Goal: Task Accomplishment & Management: Manage account settings

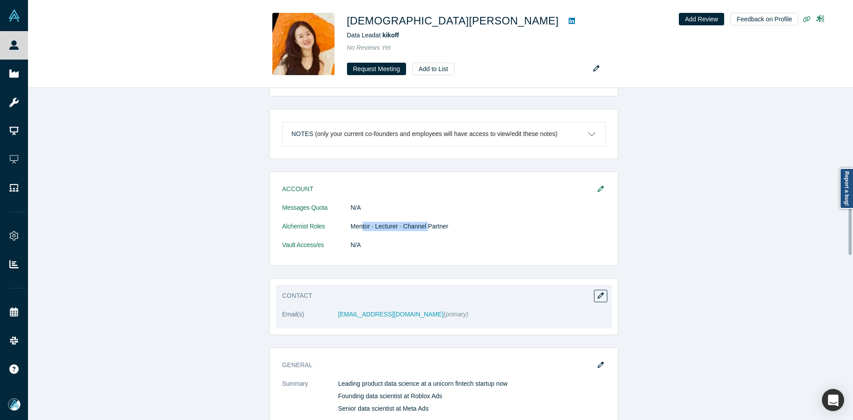
scroll to position [444, 0]
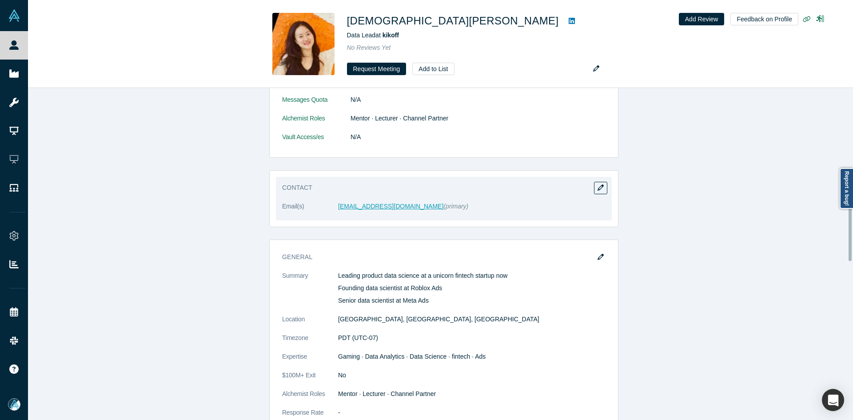
drag, startPoint x: 344, startPoint y: 184, endPoint x: 338, endPoint y: 188, distance: 7.0
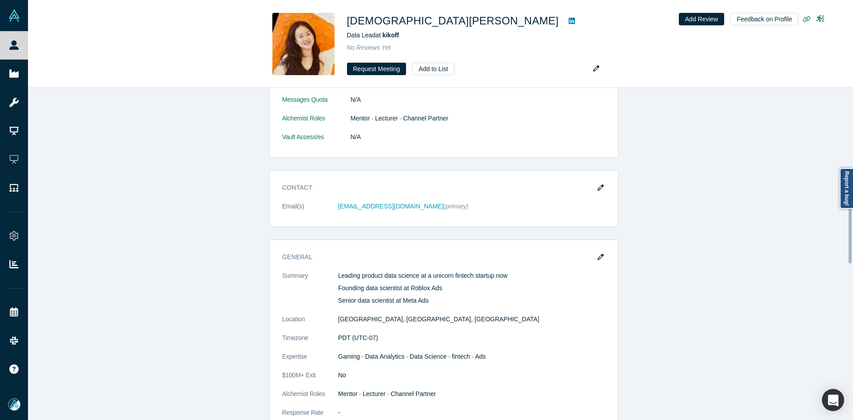
scroll to position [489, 0]
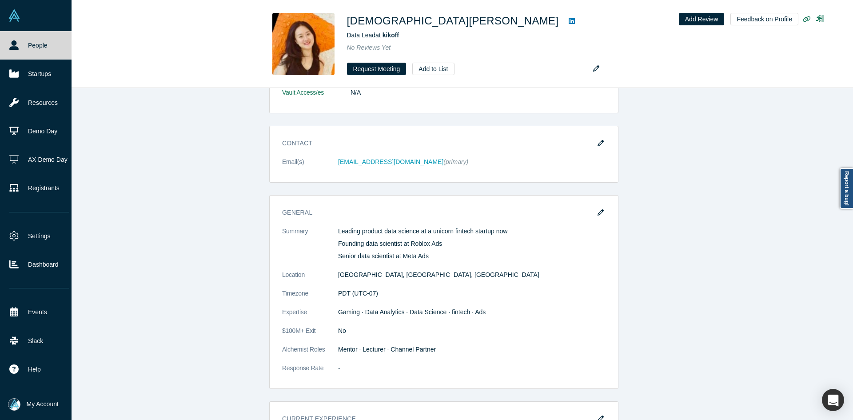
click at [17, 50] on link "People" at bounding box center [39, 45] width 78 height 28
click at [17, 51] on link "People" at bounding box center [39, 45] width 78 height 28
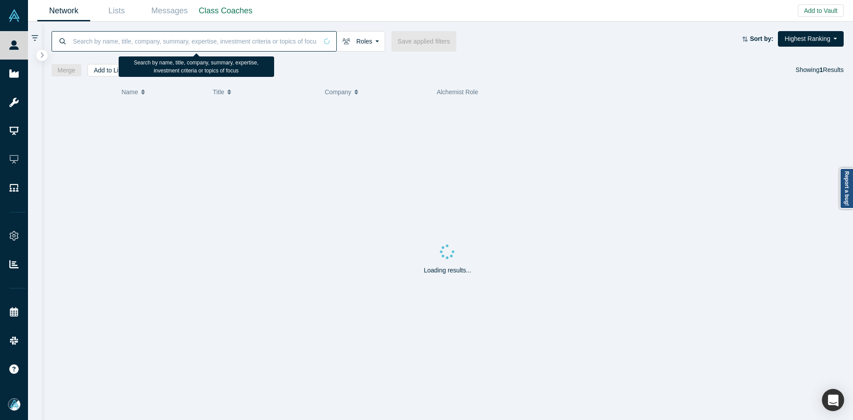
click at [116, 48] on input at bounding box center [195, 41] width 246 height 21
paste input "[PERSON_NAME]"
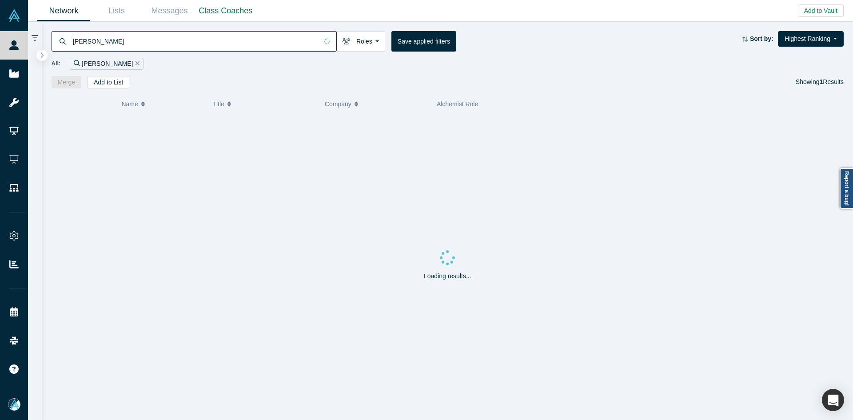
type input "[PERSON_NAME]"
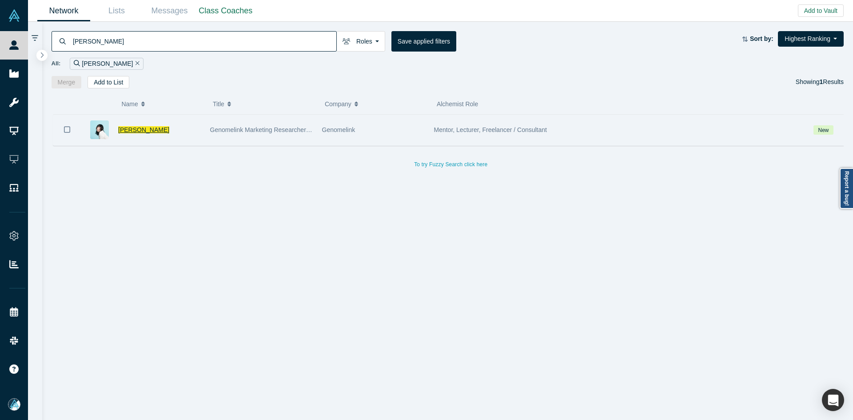
click at [138, 130] on span "[PERSON_NAME]" at bounding box center [143, 129] width 51 height 7
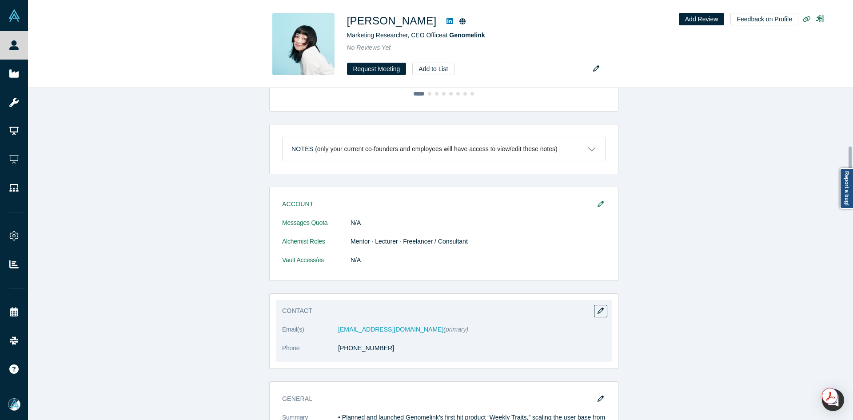
scroll to position [400, 0]
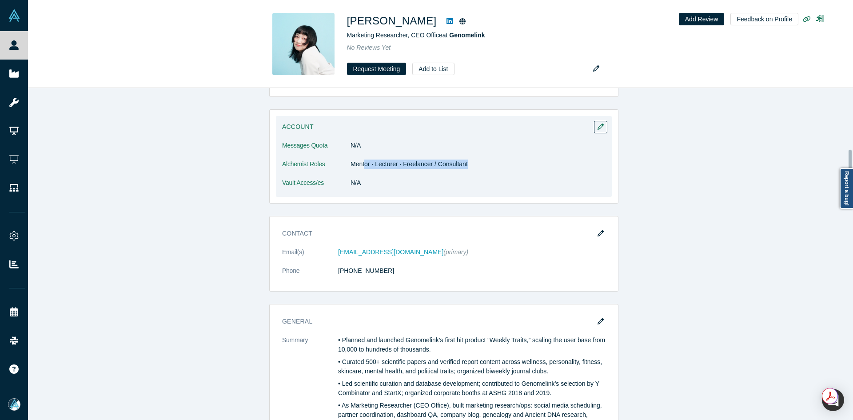
drag, startPoint x: 363, startPoint y: 167, endPoint x: 468, endPoint y: 168, distance: 105.8
click at [468, 168] on dd "Mentor · Lecturer · Freelancer / Consultant" at bounding box center [478, 164] width 255 height 9
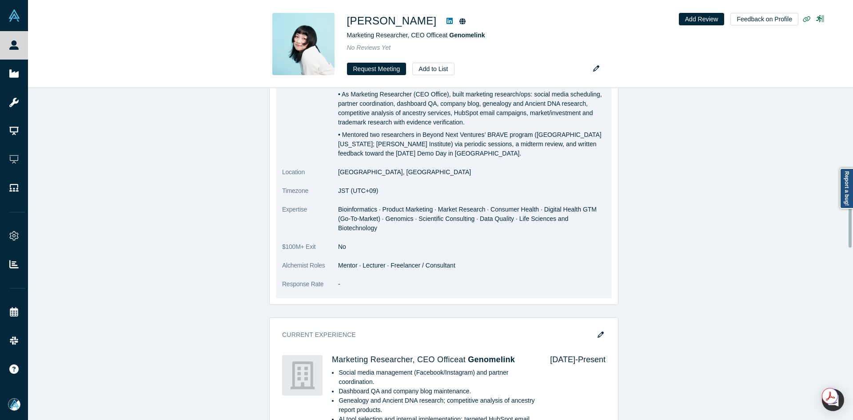
scroll to position [444, 0]
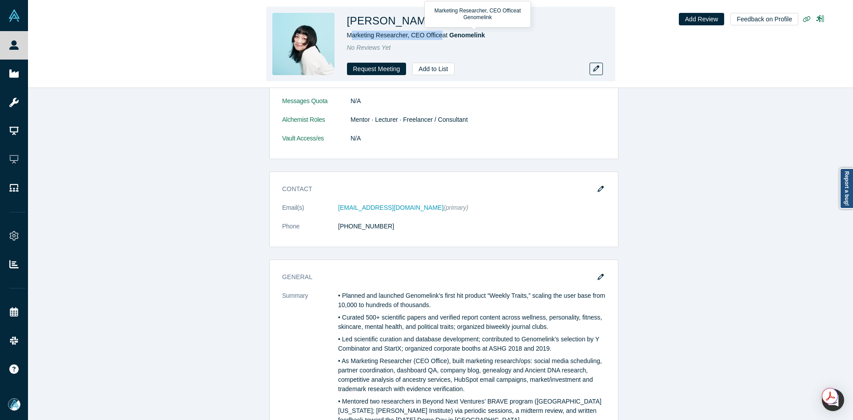
copy span "arketing Researcher, CEO Office"
copy span "Marketing Researcher, CEO Office"
drag, startPoint x: 432, startPoint y: 37, endPoint x: 347, endPoint y: 38, distance: 85.3
click at [347, 38] on span "Marketing Researcher, CEO Office at Genomelink" at bounding box center [416, 35] width 138 height 7
click at [447, 20] on icon at bounding box center [450, 20] width 6 height 7
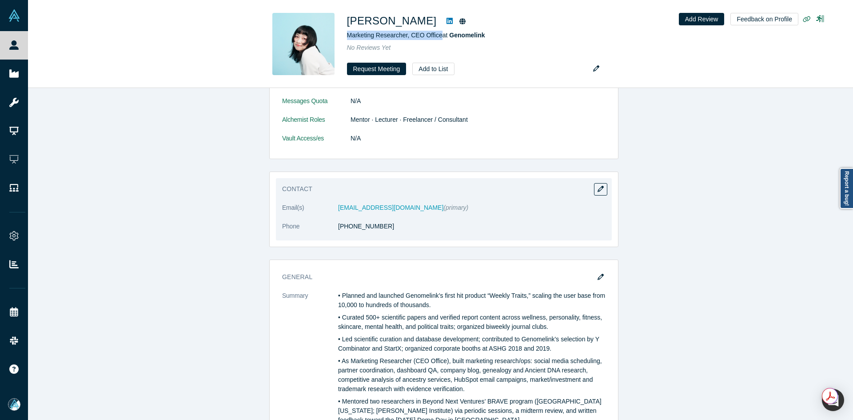
copy link "1 80 8050 7254"
drag, startPoint x: 386, startPoint y: 227, endPoint x: 342, endPoint y: 232, distance: 44.7
click at [342, 232] on dl "Email(s) [EMAIL_ADDRESS][DOMAIN_NAME] (primary) Phone [PHONE_NUMBER]" at bounding box center [444, 221] width 324 height 37
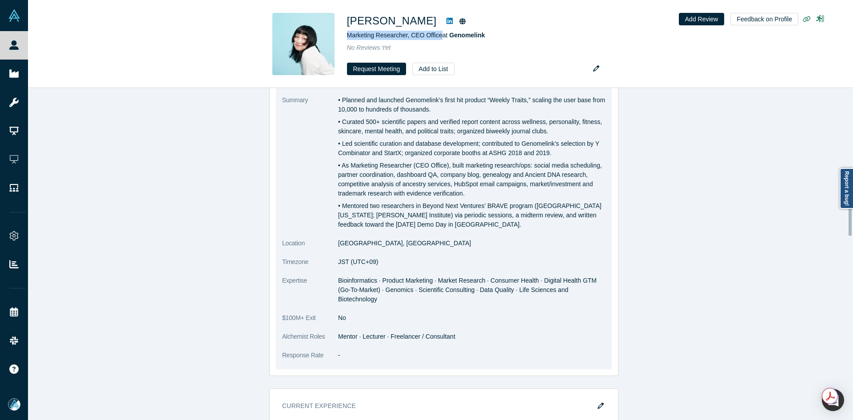
scroll to position [462, 0]
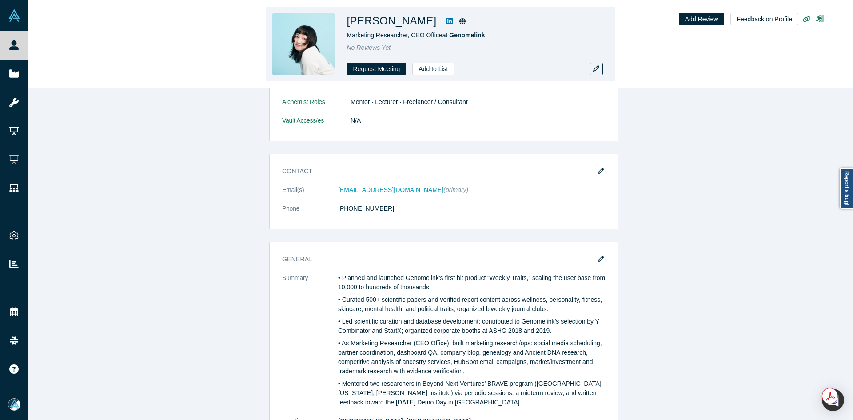
click at [393, 17] on h1 "[PERSON_NAME]" at bounding box center [392, 21] width 90 height 16
copy div "[PERSON_NAME]"
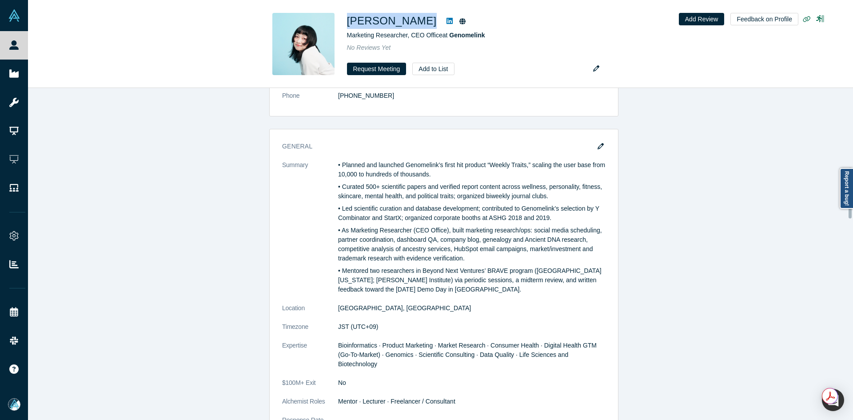
scroll to position [507, 0]
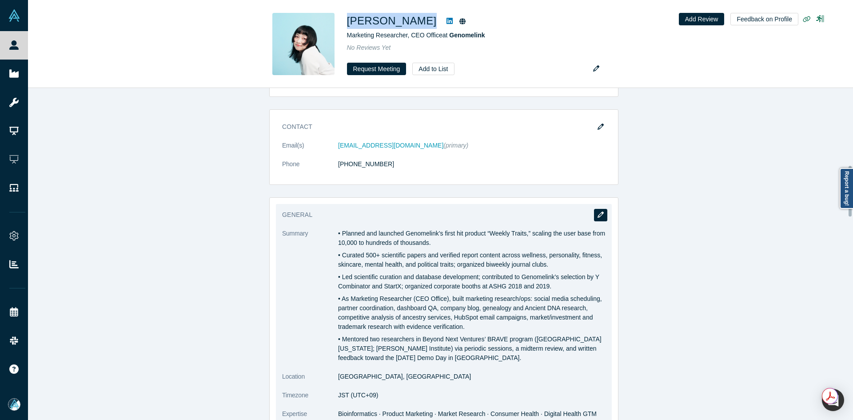
click at [598, 215] on icon "button" at bounding box center [601, 215] width 6 height 6
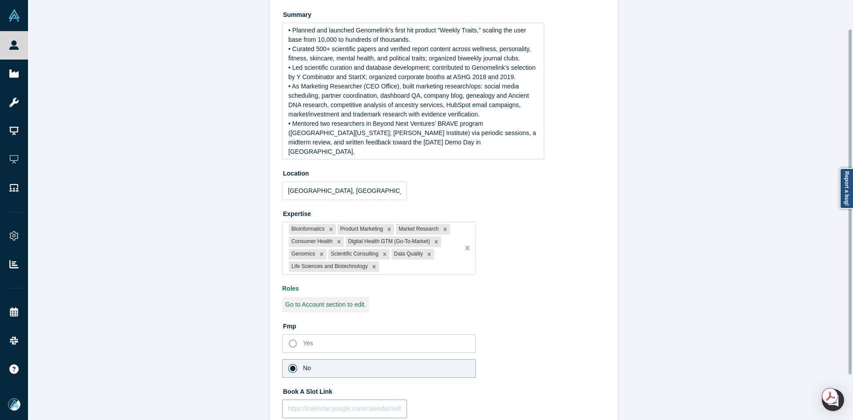
scroll to position [90, 0]
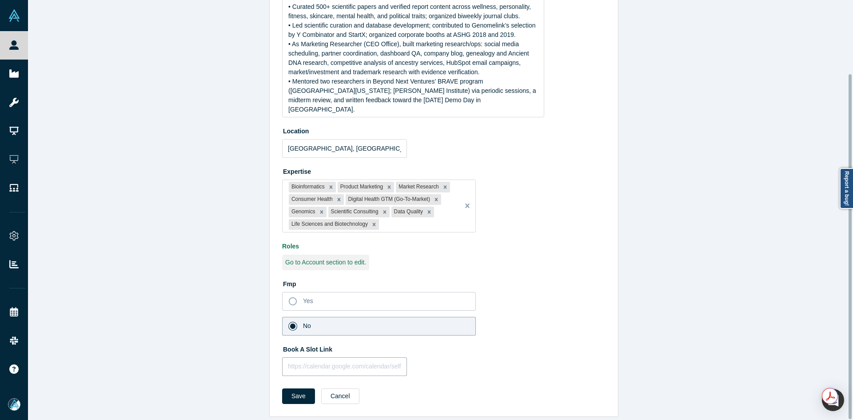
click at [335, 364] on input "text" at bounding box center [344, 366] width 125 height 19
paste input "[URL][DOMAIN_NAME]"
type input "[URL][DOMAIN_NAME]"
click at [292, 388] on button "Save" at bounding box center [298, 396] width 33 height 16
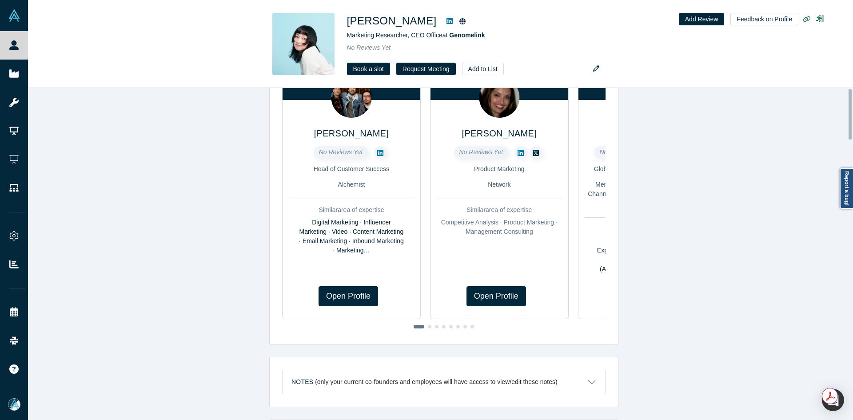
scroll to position [0, 0]
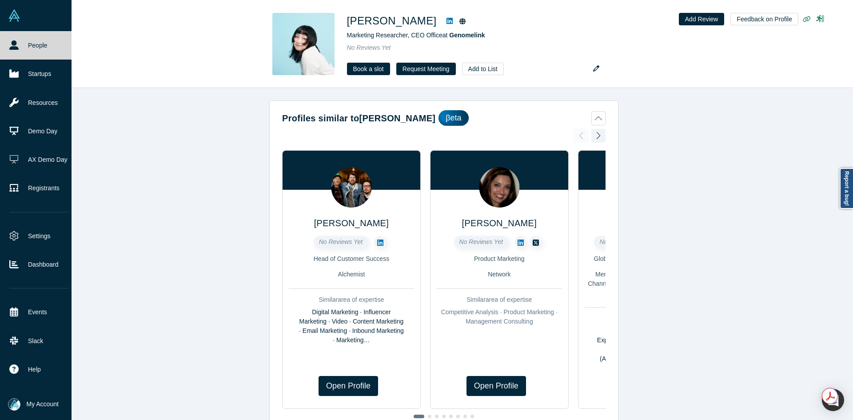
click at [8, 44] on link "People" at bounding box center [39, 45] width 78 height 28
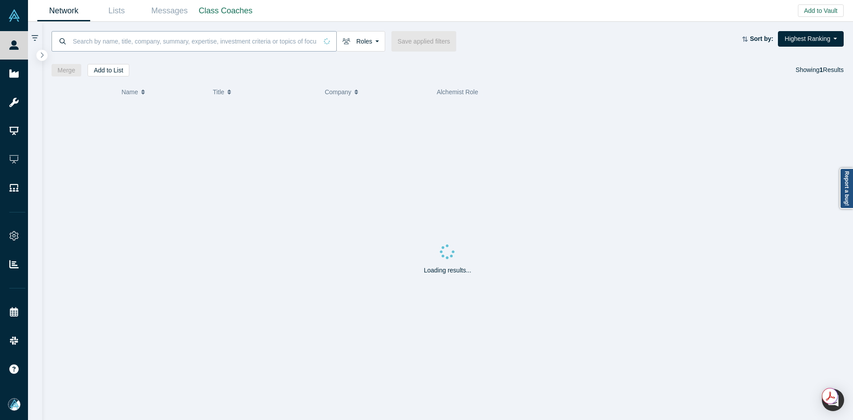
click at [106, 48] on input at bounding box center [195, 41] width 246 height 21
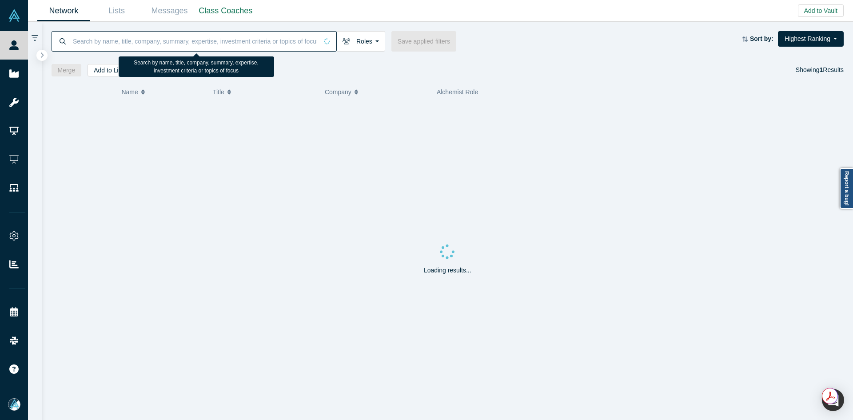
paste input "[PERSON_NAME]"
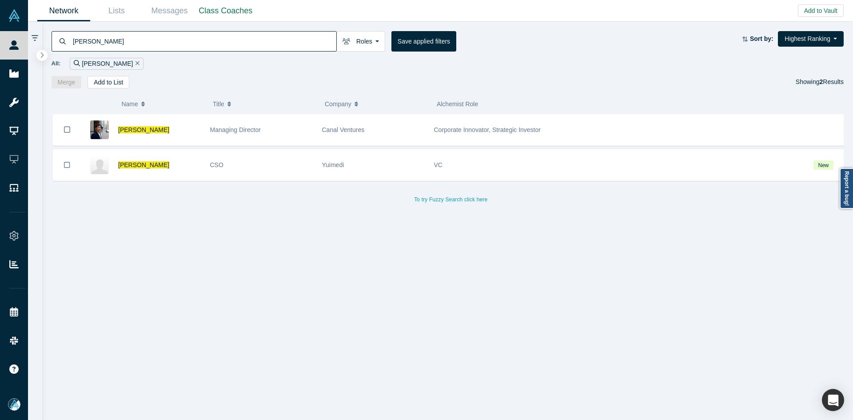
type input "[PERSON_NAME]"
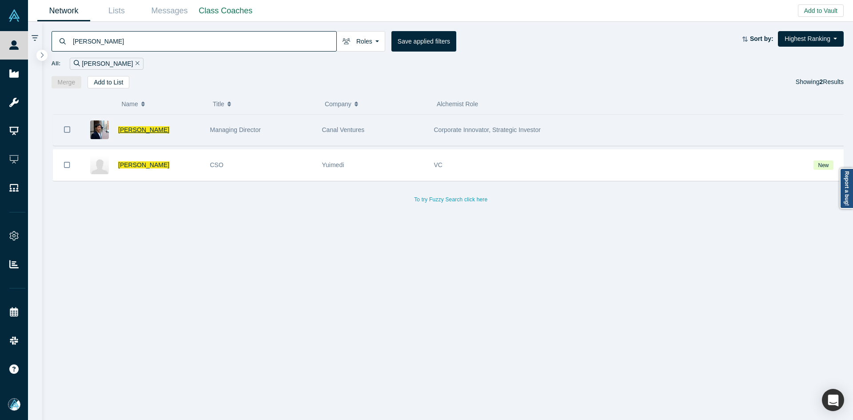
click at [130, 129] on span "[PERSON_NAME]" at bounding box center [143, 129] width 51 height 7
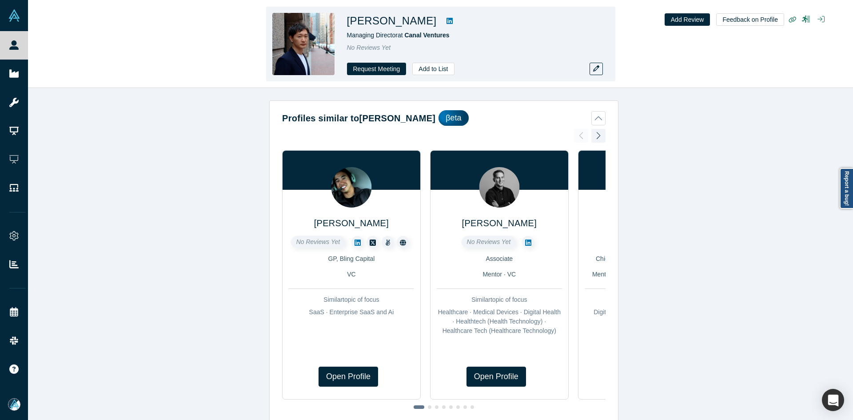
click at [447, 20] on icon at bounding box center [450, 21] width 6 height 6
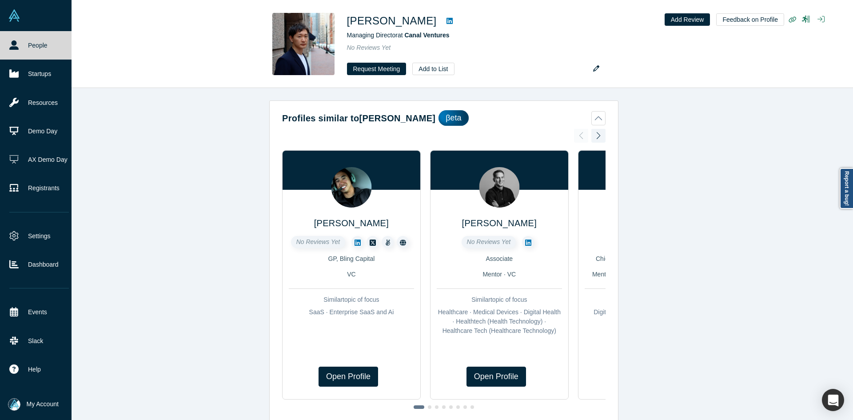
click at [19, 39] on link "People" at bounding box center [39, 45] width 78 height 28
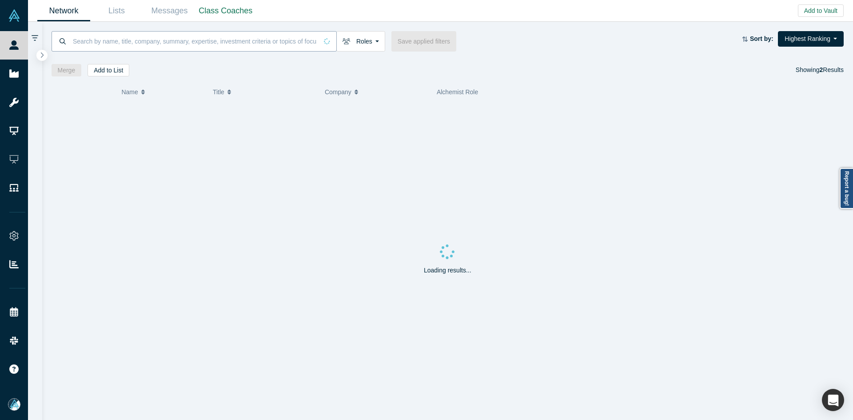
click at [207, 40] on input at bounding box center [195, 41] width 246 height 21
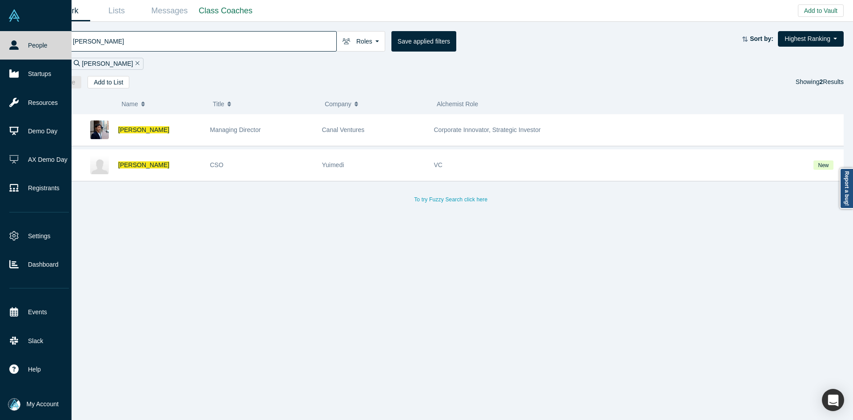
type input "[PERSON_NAME]"
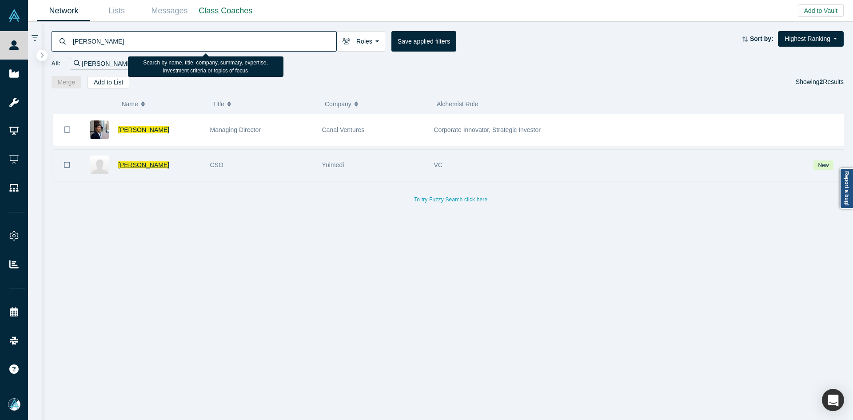
click at [138, 164] on span "[PERSON_NAME]" at bounding box center [143, 164] width 51 height 7
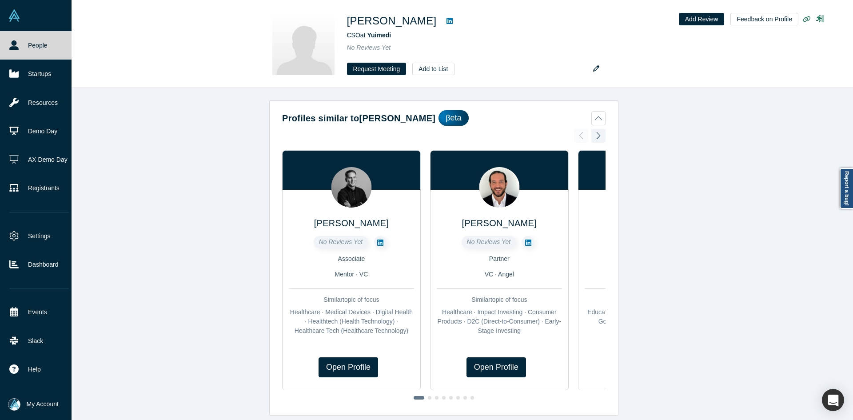
click at [14, 41] on icon at bounding box center [13, 44] width 9 height 9
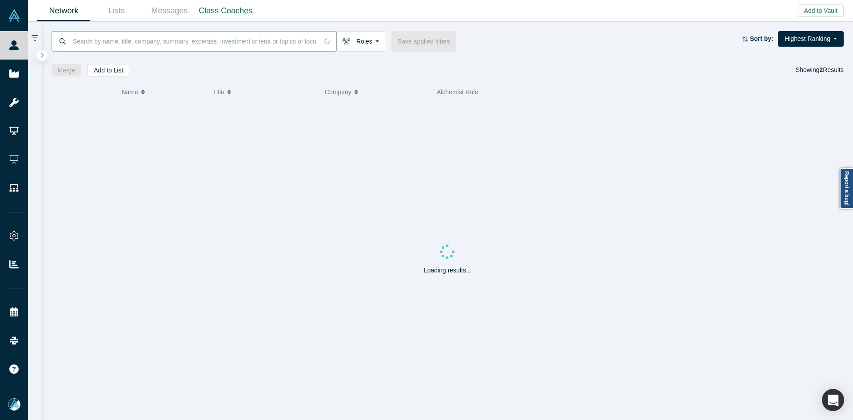
click at [163, 44] on input at bounding box center [195, 41] width 246 height 21
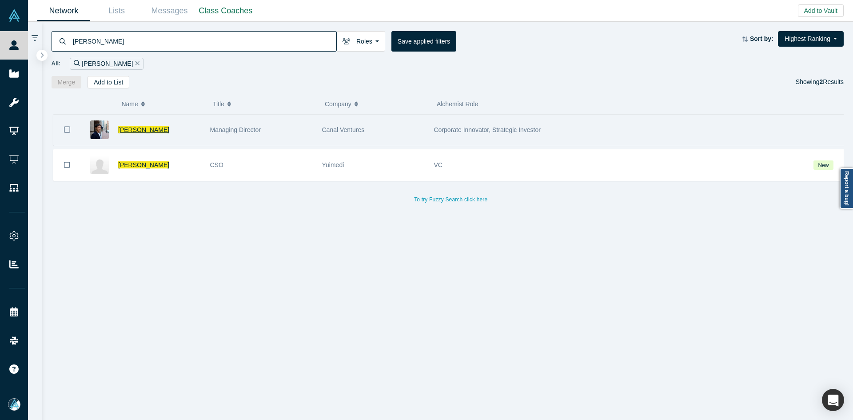
type input "[PERSON_NAME]"
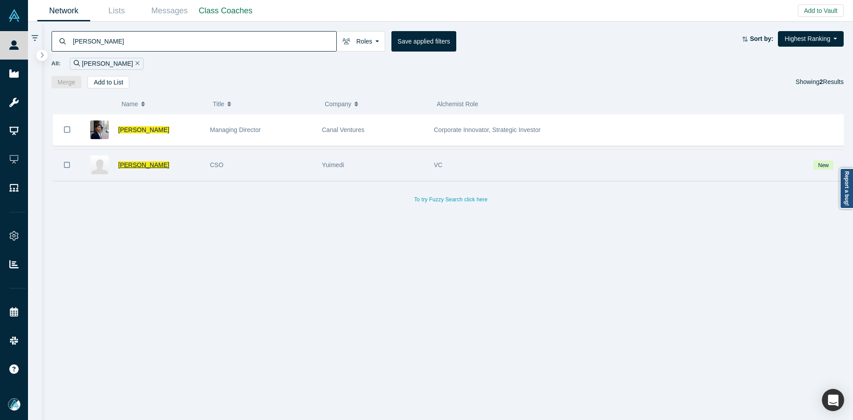
drag, startPoint x: 146, startPoint y: 159, endPoint x: 137, endPoint y: 164, distance: 10.0
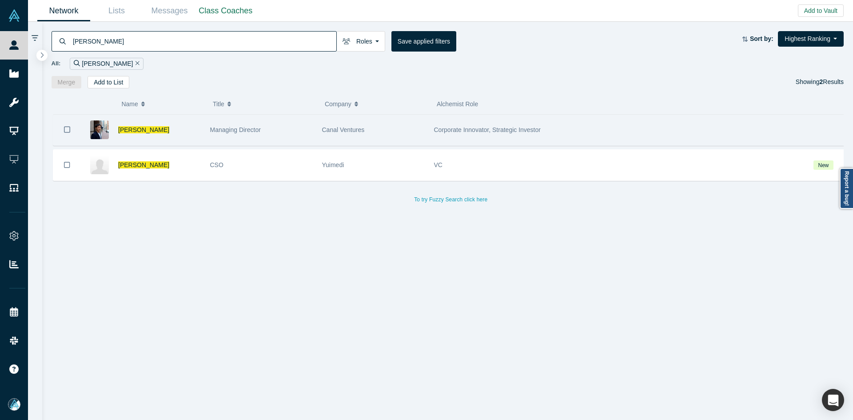
click at [69, 128] on icon "Bookmark" at bounding box center [67, 129] width 6 height 8
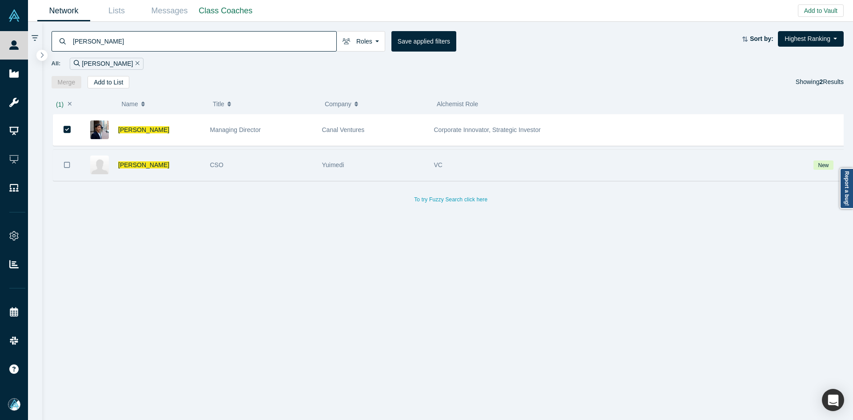
click at [66, 168] on icon "Bookmark" at bounding box center [67, 165] width 6 height 8
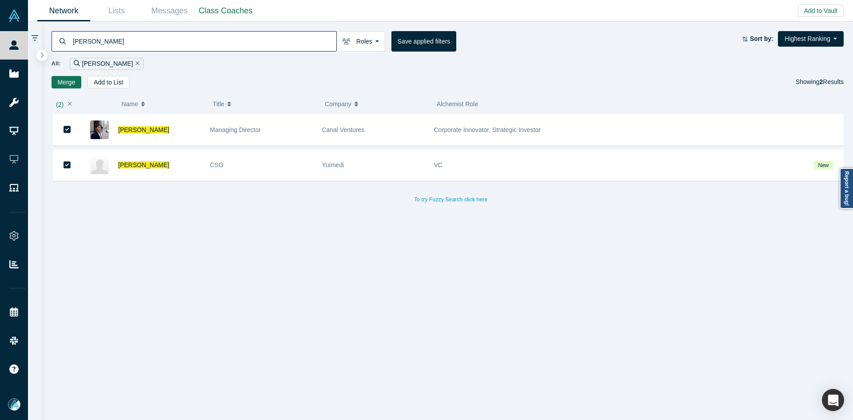
click at [61, 83] on button "Merge" at bounding box center [67, 82] width 30 height 12
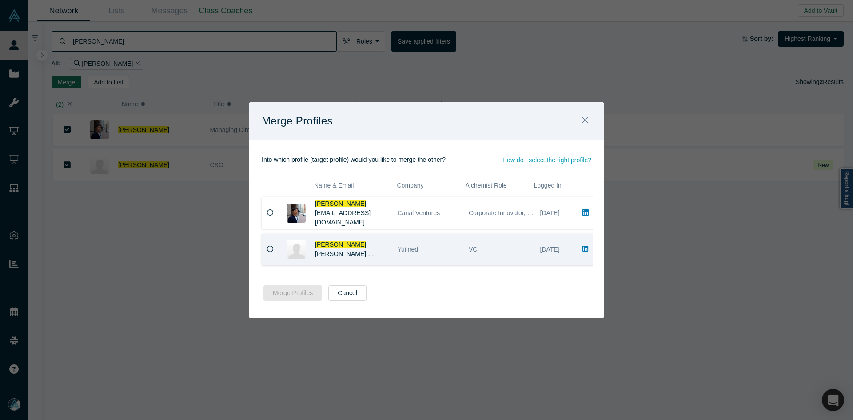
click at [272, 248] on icon at bounding box center [270, 249] width 7 height 7
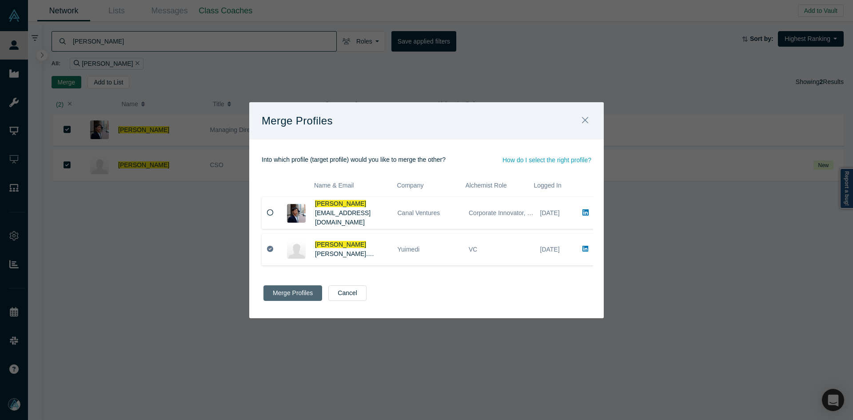
click at [280, 296] on button "Merge Profiles" at bounding box center [293, 293] width 59 height 16
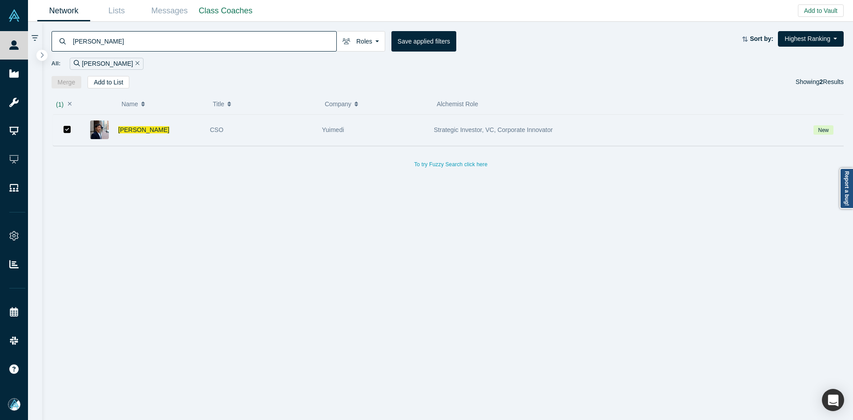
click at [67, 127] on icon "Bookmark" at bounding box center [68, 130] width 8 height 8
click at [124, 128] on span "[PERSON_NAME]" at bounding box center [143, 129] width 51 height 7
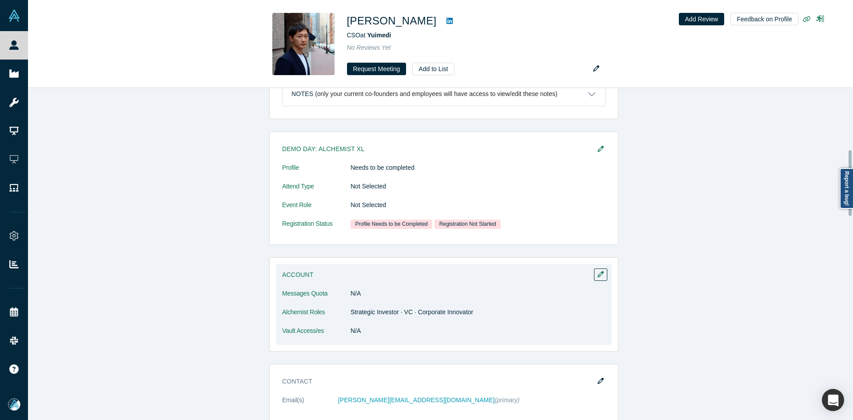
scroll to position [444, 0]
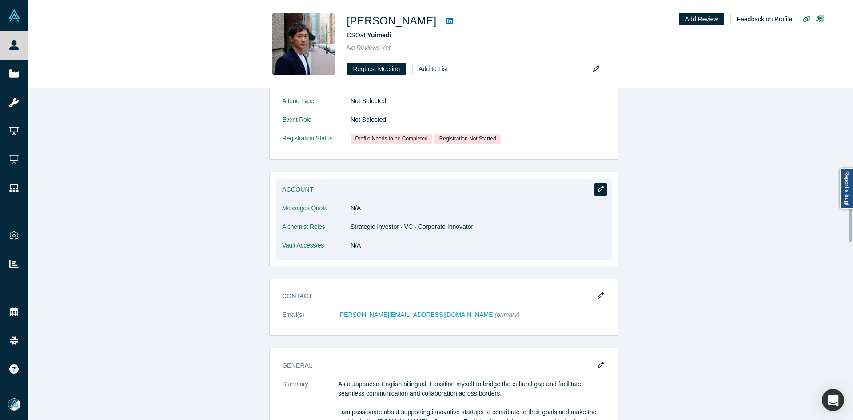
click at [598, 189] on icon "button" at bounding box center [601, 189] width 6 height 6
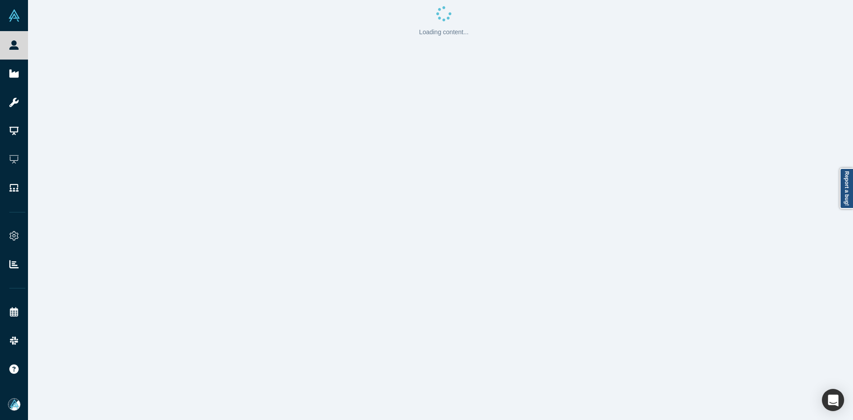
scroll to position [0, 0]
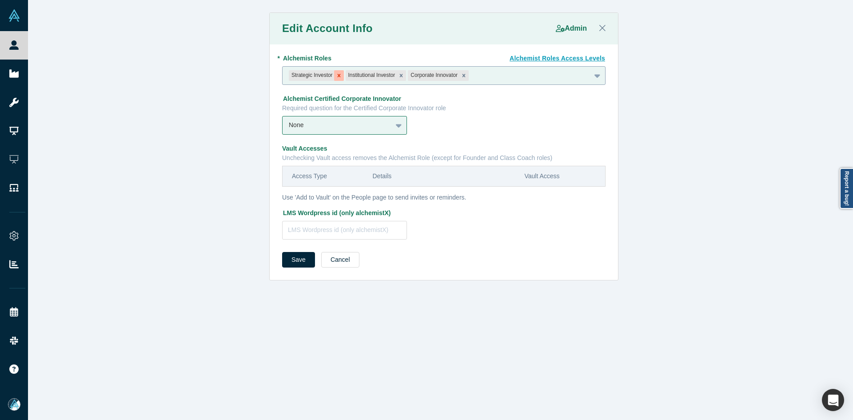
click at [336, 75] on icon "Remove Strategic Investor" at bounding box center [339, 75] width 6 height 6
click at [406, 77] on icon "Remove Corporate Innovator" at bounding box center [407, 75] width 6 height 6
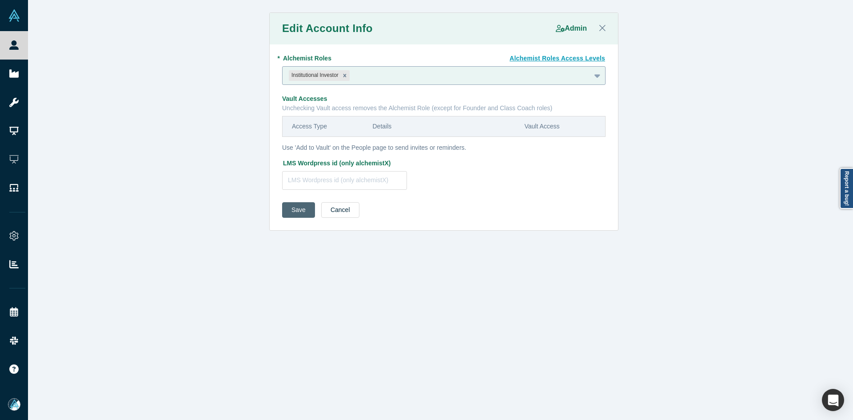
click at [296, 206] on button "Save" at bounding box center [298, 210] width 33 height 16
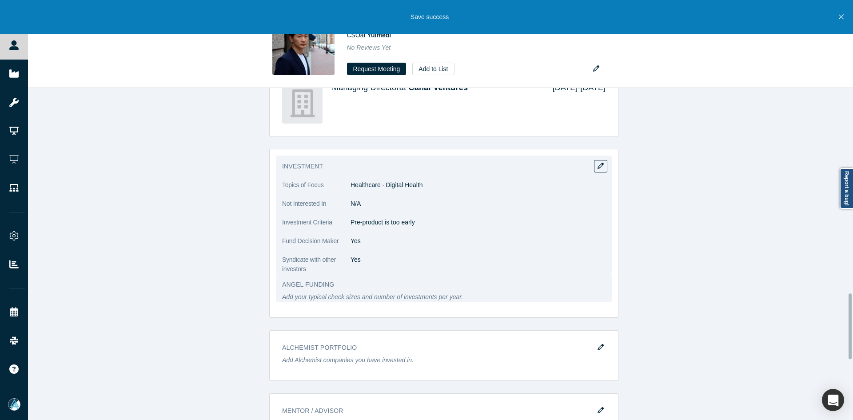
scroll to position [1067, 0]
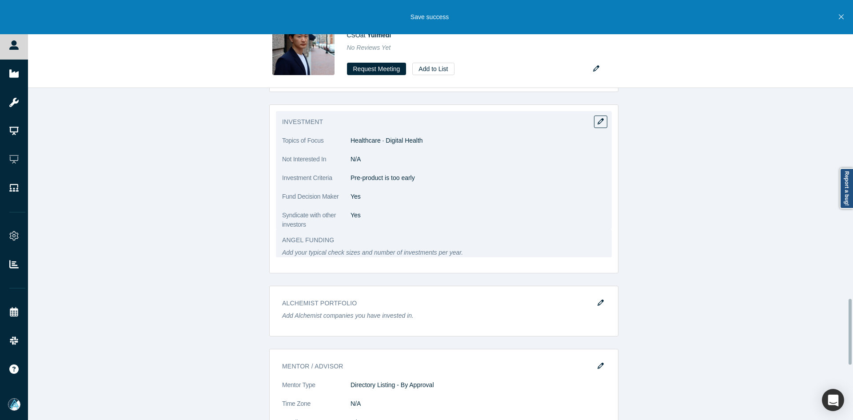
click at [402, 181] on p "Pre-product is too early" at bounding box center [478, 177] width 255 height 9
copy dl "Pre-product is too early"
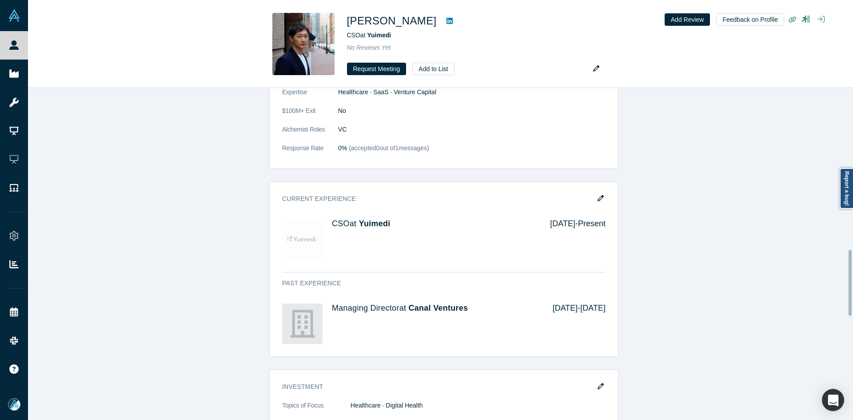
scroll to position [800, 0]
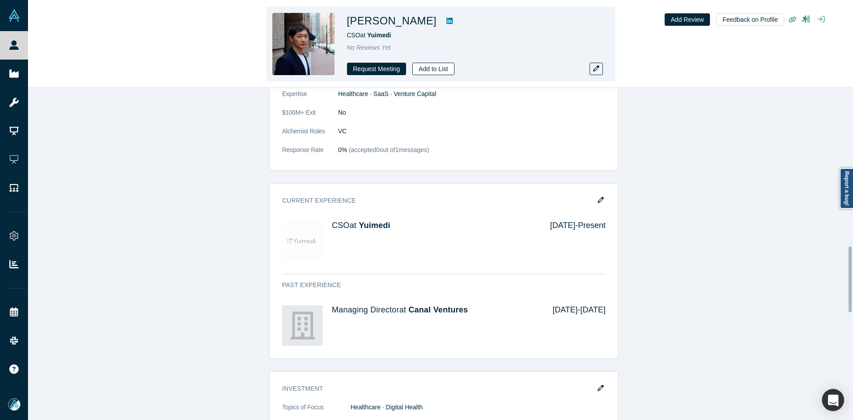
click at [433, 70] on button "Add to List" at bounding box center [433, 69] width 42 height 12
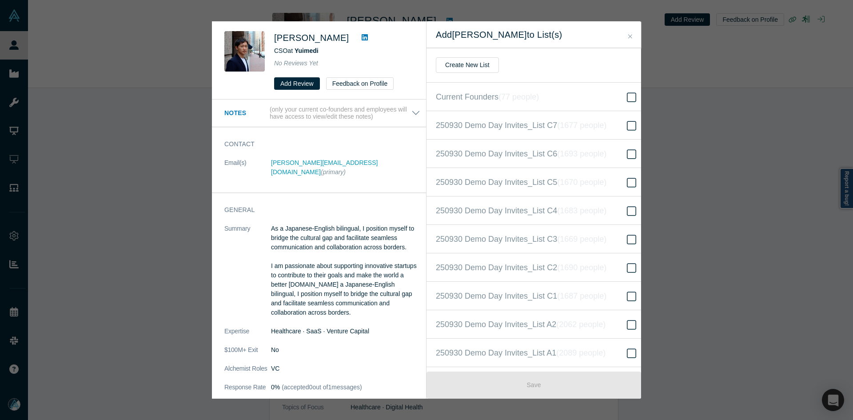
scroll to position [200, 0]
click at [539, 207] on span "250930 Demo Day Invites_Base List ( 16605 people )" at bounding box center [527, 210] width 183 height 12
click at [0, 0] on input "250930 Demo Day Invites_Base List ( 16605 people )" at bounding box center [0, 0] width 0 height 0
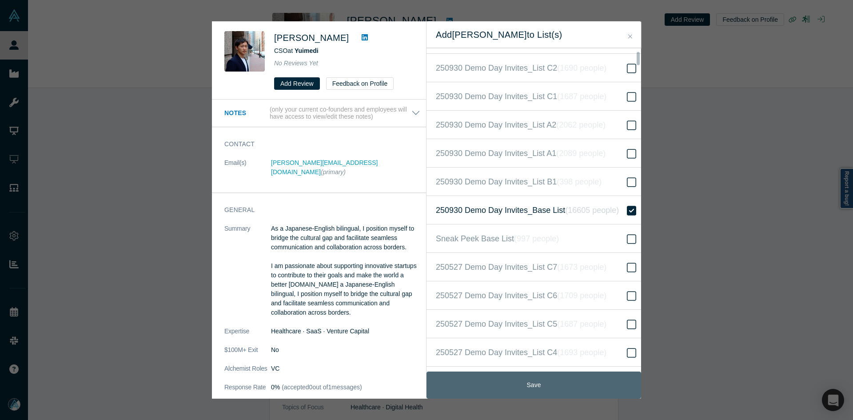
click at [575, 388] on button "Save" at bounding box center [534, 385] width 215 height 27
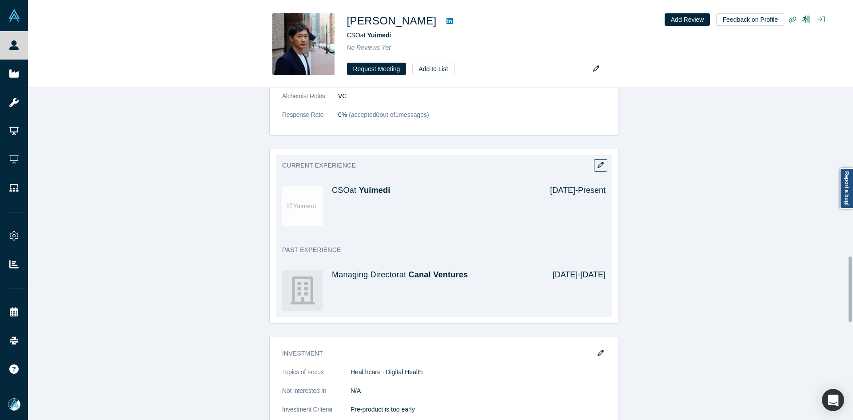
scroll to position [978, 0]
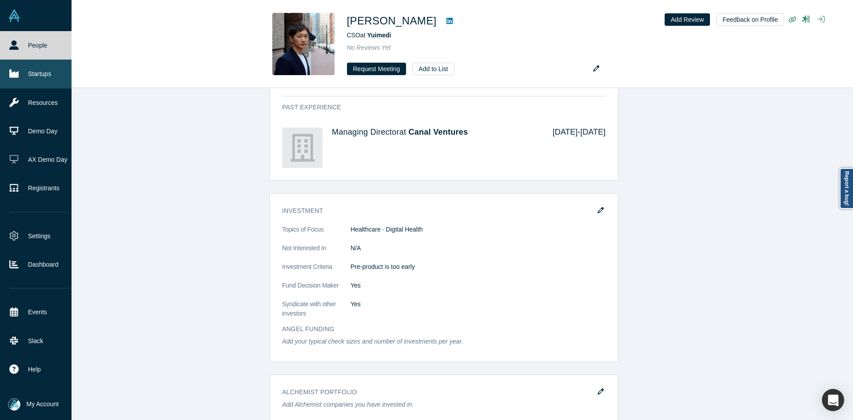
click at [16, 69] on icon at bounding box center [13, 73] width 9 height 9
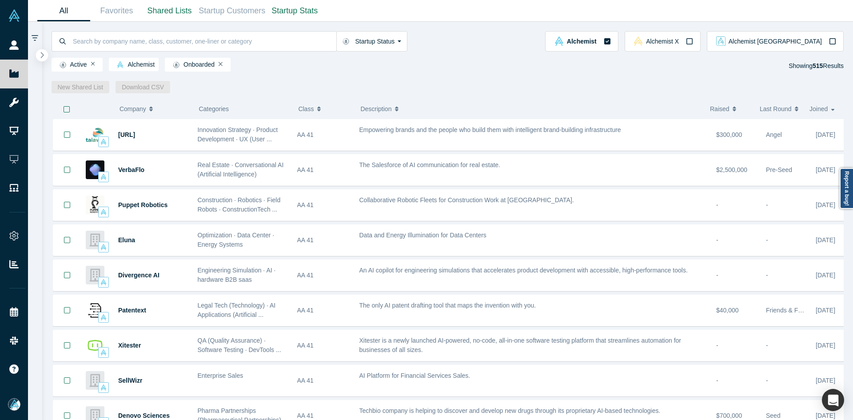
click at [41, 54] on icon "button" at bounding box center [42, 55] width 4 height 7
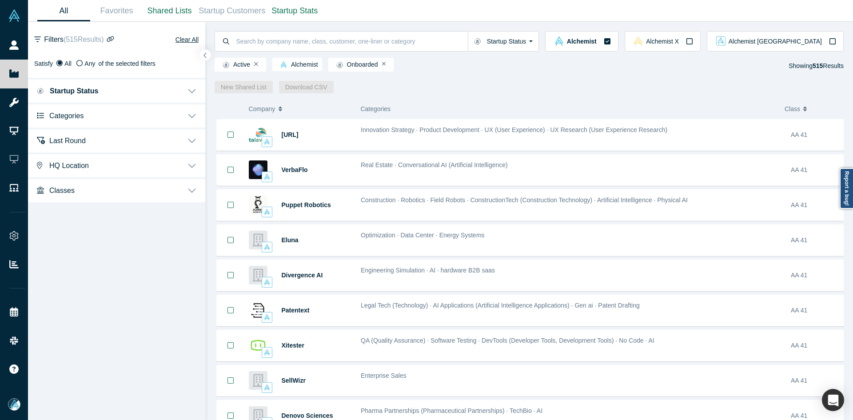
click at [95, 117] on button "Categories" at bounding box center [116, 115] width 177 height 25
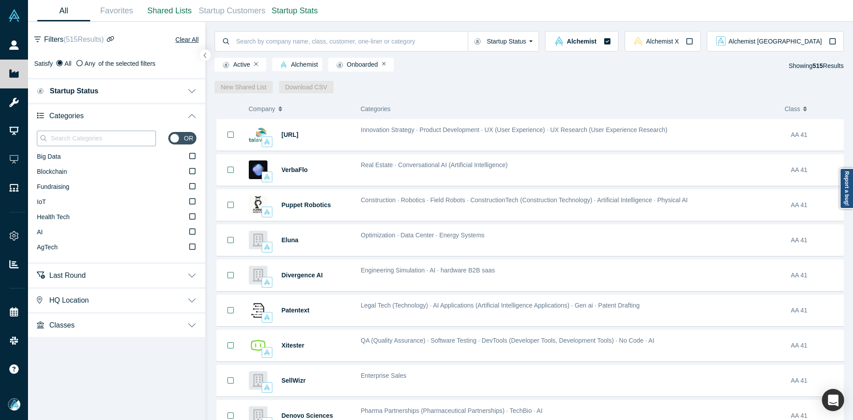
click at [94, 137] on input at bounding box center [103, 138] width 106 height 12
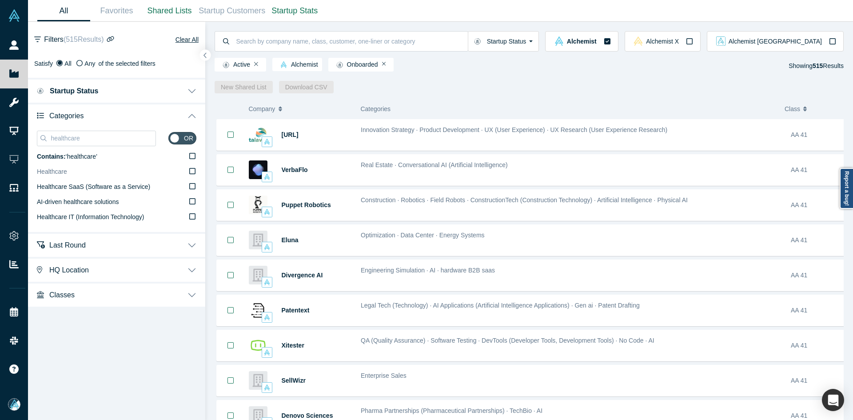
click at [82, 172] on label "Healthcare" at bounding box center [117, 171] width 160 height 15
click at [0, 0] on input "Healthcare" at bounding box center [0, 0] width 0 height 0
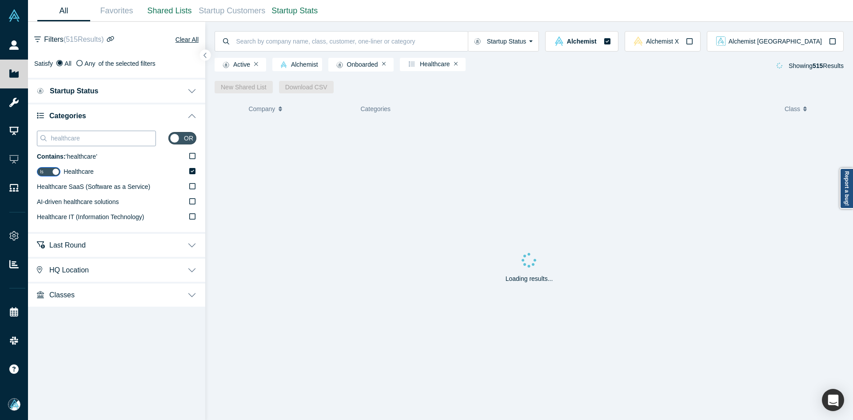
click at [69, 140] on input "healthcare" at bounding box center [103, 138] width 106 height 12
click at [105, 187] on label "Health Care" at bounding box center [117, 187] width 160 height 15
click at [0, 0] on input "Health Care" at bounding box center [0, 0] width 0 height 0
click at [100, 135] on input "health care" at bounding box center [103, 138] width 106 height 12
click at [100, 136] on input "health care" at bounding box center [103, 138] width 106 height 12
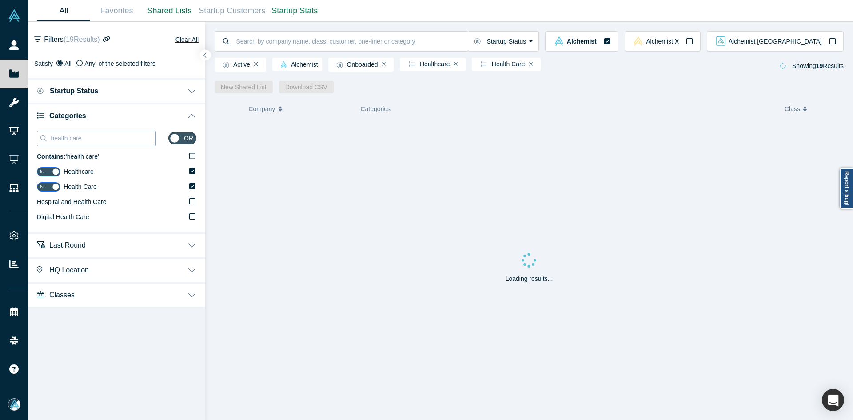
click at [100, 136] on input "health care" at bounding box center [103, 138] width 106 height 12
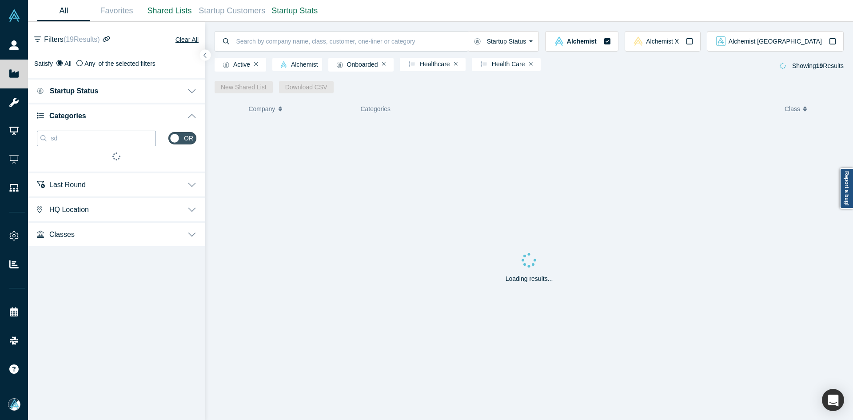
type input "s"
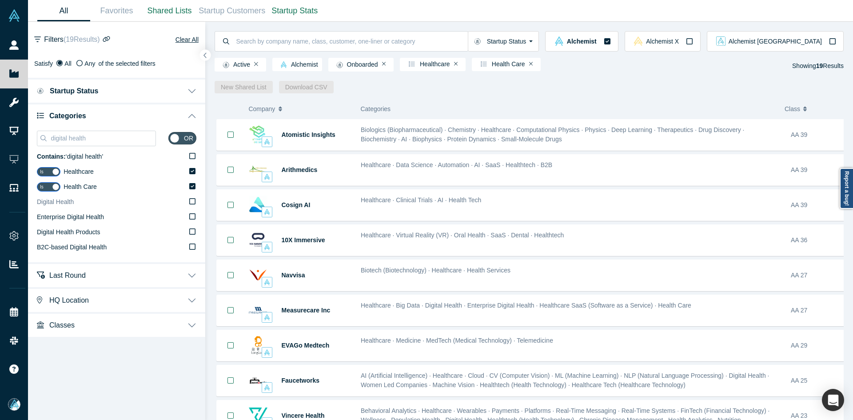
type input "digital health"
click at [78, 208] on label "Digital Health" at bounding box center [117, 202] width 160 height 15
click at [0, 0] on input "Digital Health" at bounding box center [0, 0] width 0 height 0
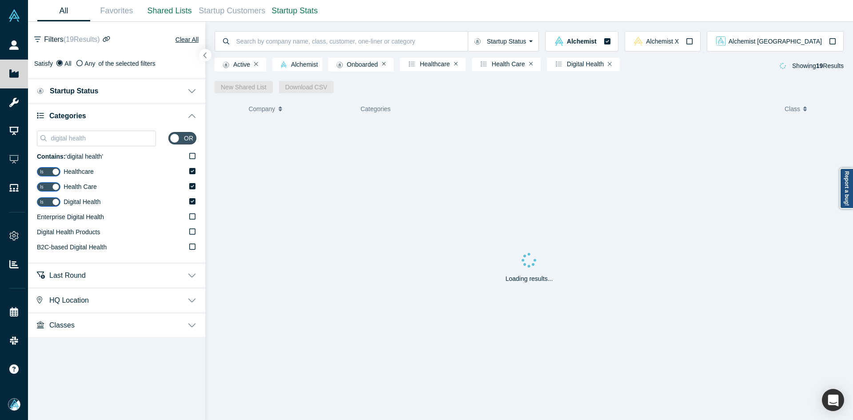
click at [206, 58] on button "button" at bounding box center [206, 55] width 12 height 12
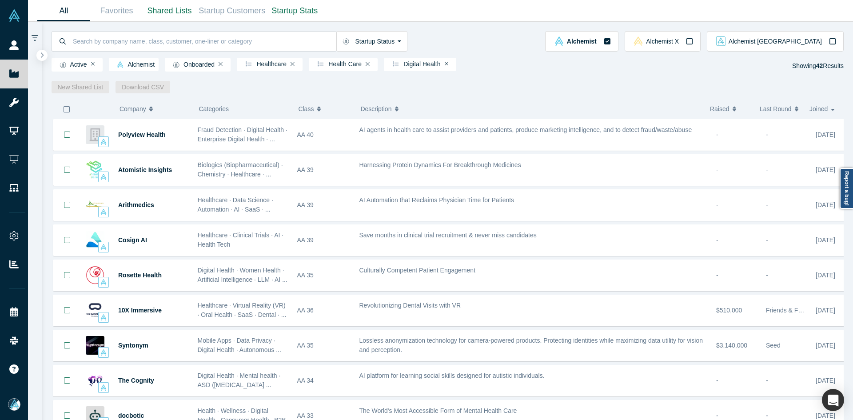
click at [68, 111] on icon "button" at bounding box center [66, 109] width 7 height 7
click at [84, 89] on link "New Shared List" at bounding box center [81, 87] width 58 height 12
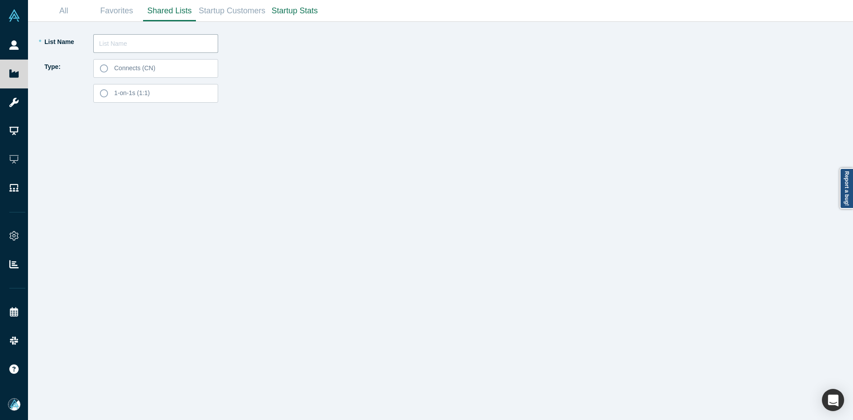
click at [110, 48] on input "text" at bounding box center [155, 43] width 125 height 19
type input "Taka Kubo List 250916"
click at [120, 74] on label "Connects (CN)" at bounding box center [155, 68] width 125 height 19
click at [0, 0] on input "Connects (CN)" at bounding box center [0, 0] width 0 height 0
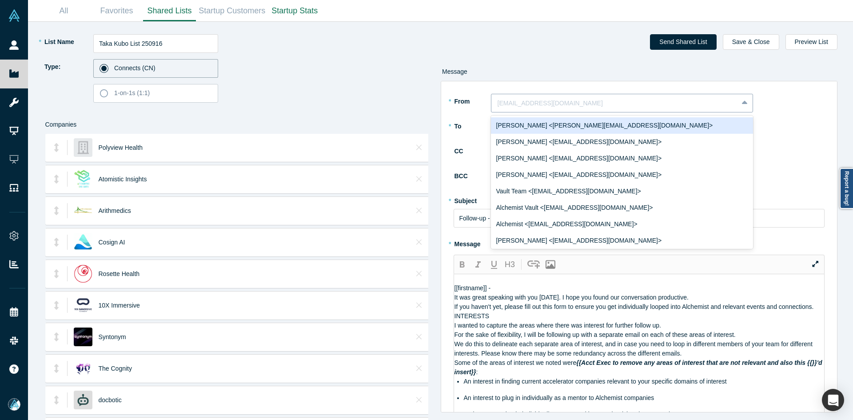
click at [530, 106] on div at bounding box center [615, 103] width 234 height 11
click at [533, 125] on div "[PERSON_NAME] <[PERSON_NAME][EMAIL_ADDRESS][DOMAIN_NAME]>" at bounding box center [622, 125] width 262 height 16
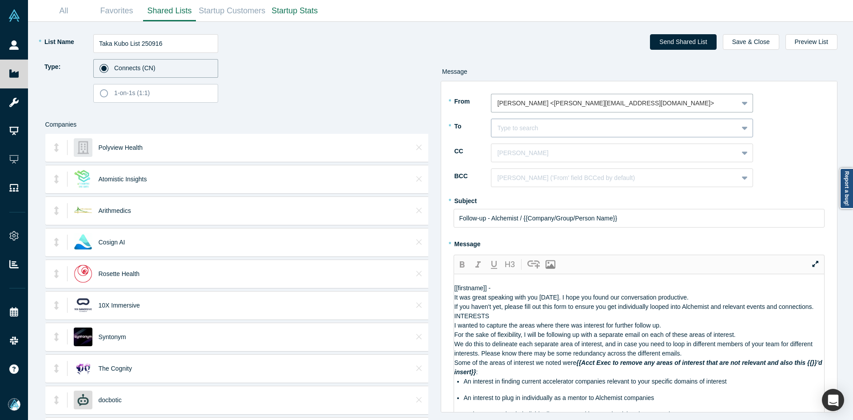
click at [527, 136] on div "Type to search" at bounding box center [622, 128] width 262 height 19
paste input "Pre-product is too early"
type input "[PERSON_NAME]"
click at [538, 150] on div "[PERSON_NAME]" at bounding box center [622, 150] width 262 height 16
click at [541, 157] on div at bounding box center [615, 153] width 234 height 11
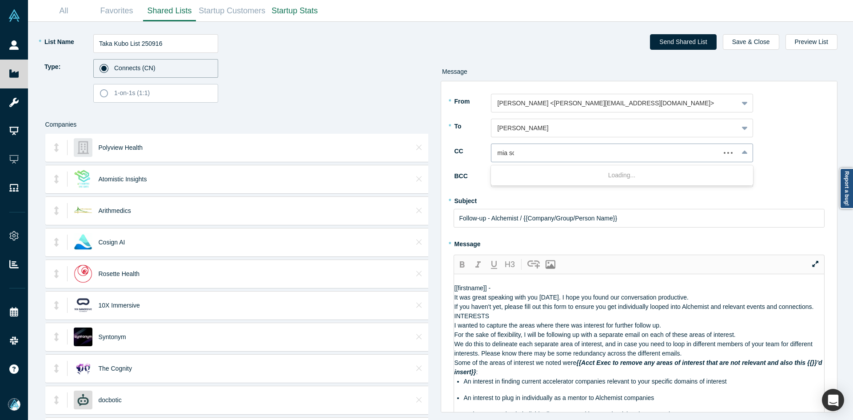
type input "mia sco"
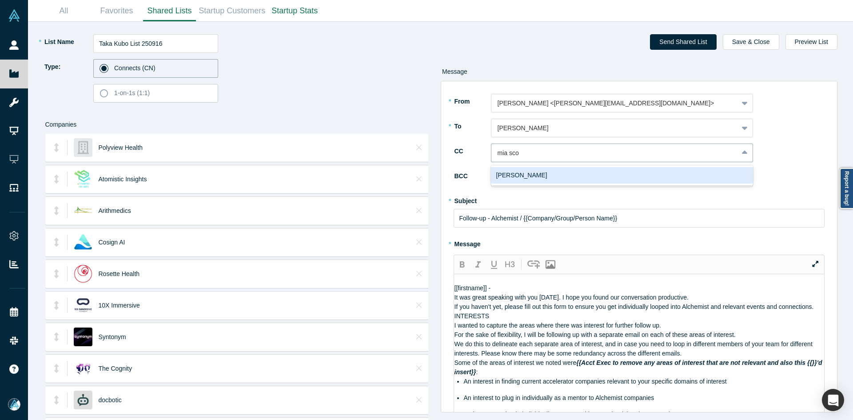
click at [539, 174] on div "[PERSON_NAME]" at bounding box center [622, 175] width 262 height 16
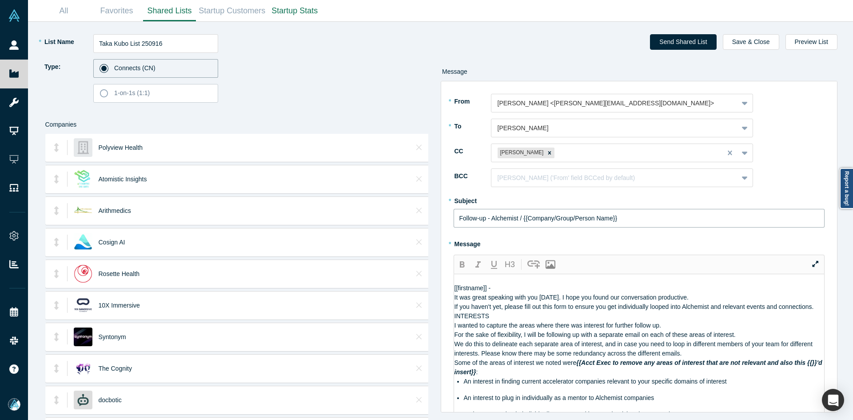
click at [489, 219] on input "Follow-up - Alchemist / {{Company/Group/Person Name}}" at bounding box center [640, 218] width 372 height 19
paste input "Curated Alchemist Companies Relevant to Your Interests"
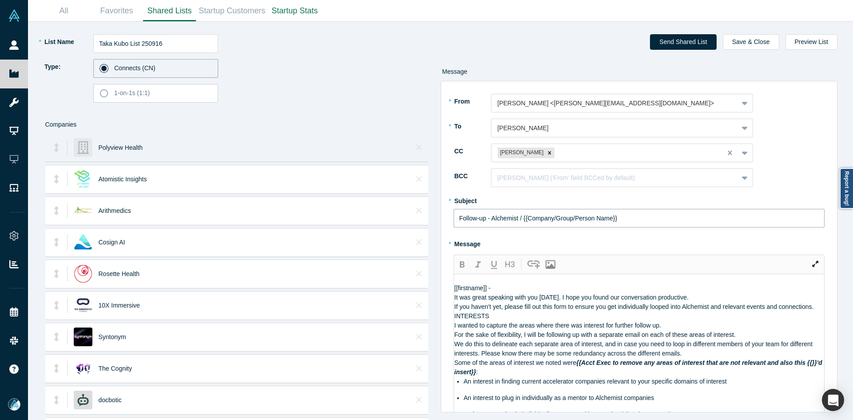
type input "Curated Alchemist Companies Relevant to Your Interests"
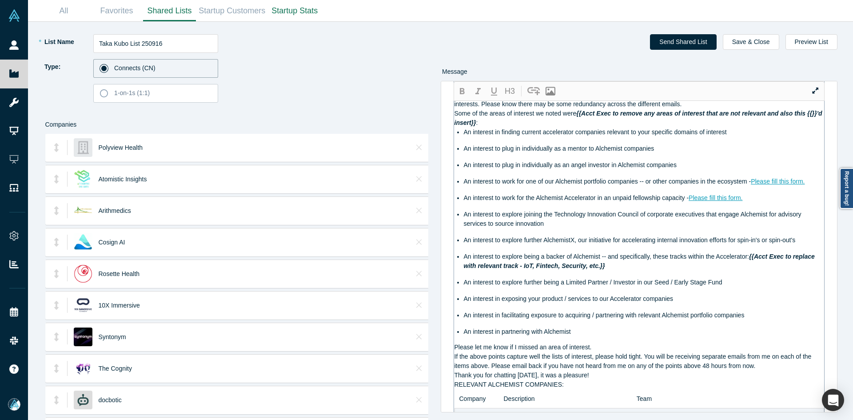
scroll to position [178, 0]
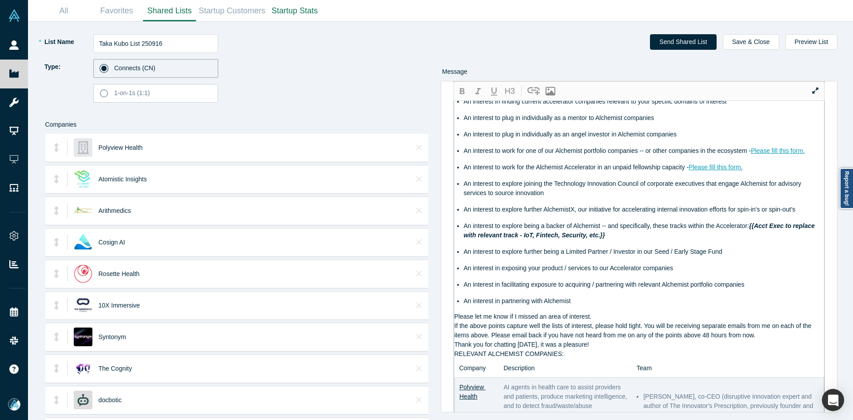
click at [567, 359] on div "RELEVANT ALCHEMIST COMPANIES:" at bounding box center [640, 353] width 370 height 9
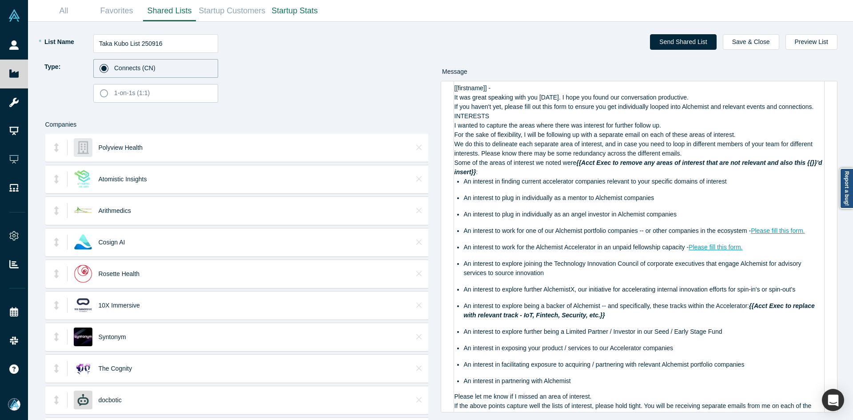
scroll to position [0, 0]
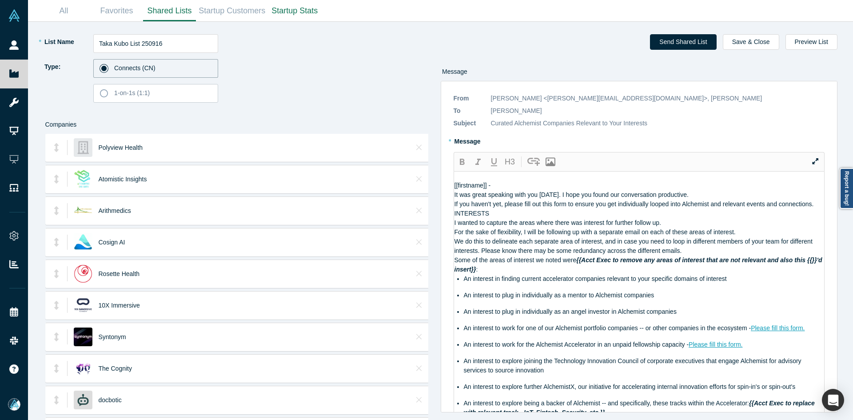
drag, startPoint x: 572, startPoint y: 390, endPoint x: 434, endPoint y: 201, distance: 233.8
click at [434, 201] on div "* List Name [PERSON_NAME] List 250916 Type: Connects (CN) 1-on-1s (1:1) Compani…" at bounding box center [440, 221] width 813 height 398
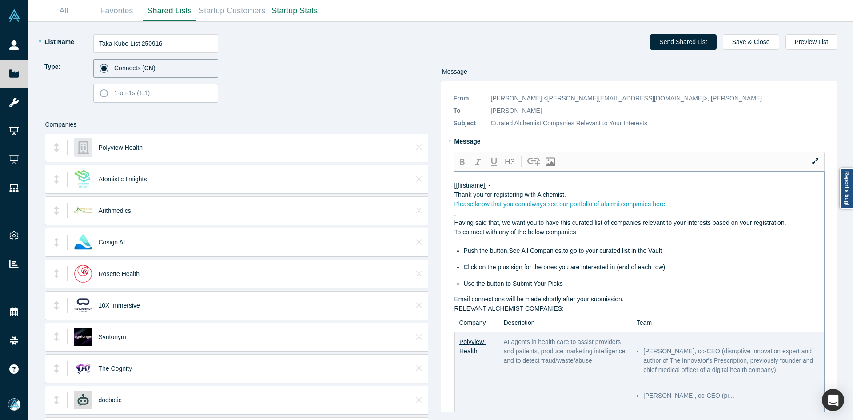
click at [682, 209] on div "Please know that you can always see our portfolio of alumni companies here" at bounding box center [640, 204] width 370 height 9
click at [578, 200] on div "Thank you for registering with Alchemist." at bounding box center [640, 194] width 370 height 9
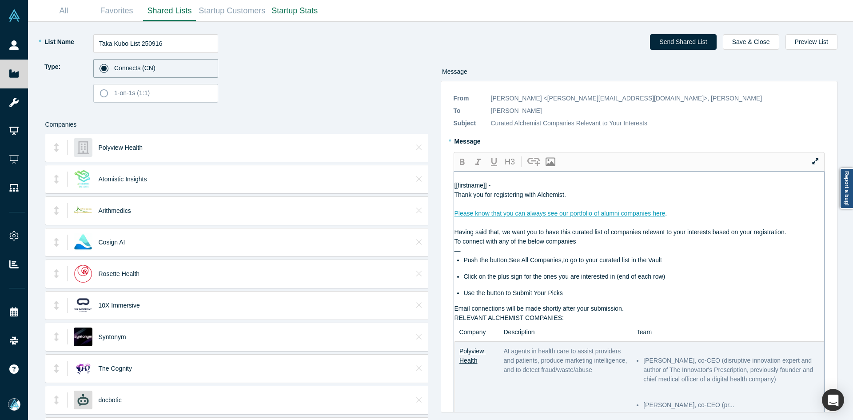
click at [798, 237] on div "Having said that, we want you to have this curated list of companies relevant t…" at bounding box center [640, 232] width 370 height 9
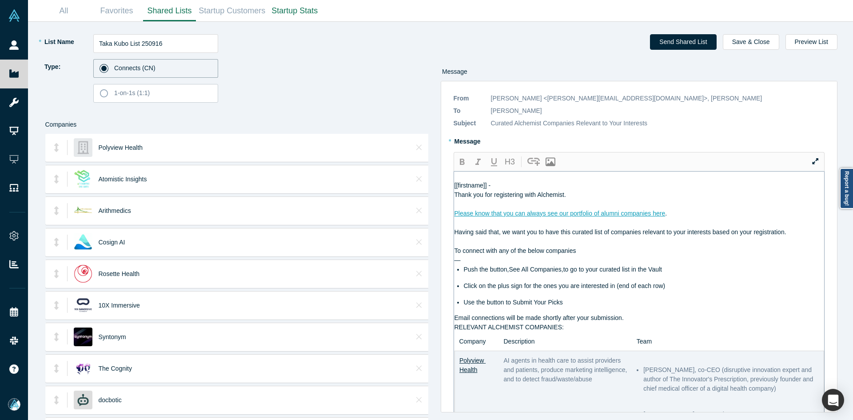
click at [647, 323] on div "Email connections will be made shortly after your submission." at bounding box center [640, 317] width 370 height 9
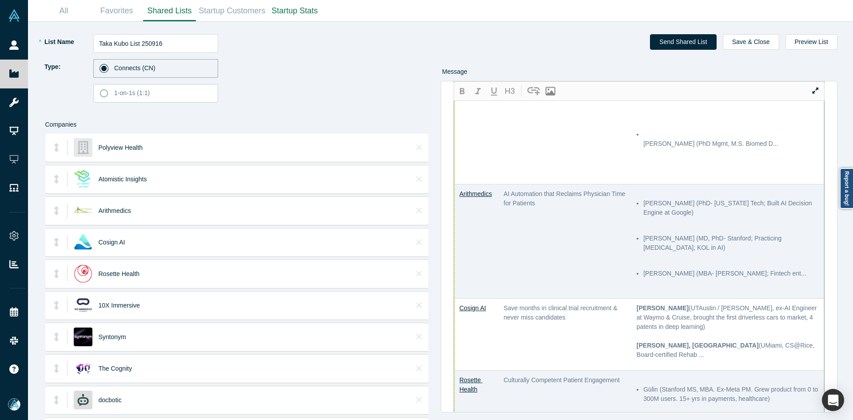
scroll to position [622, 0]
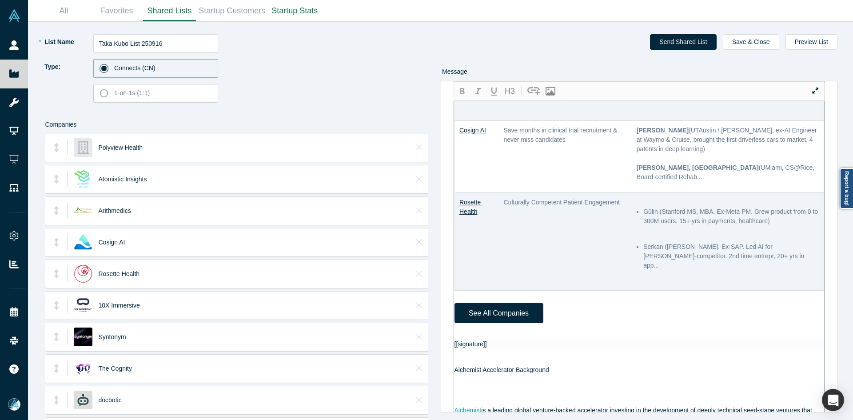
click at [472, 331] on div at bounding box center [640, 334] width 370 height 9
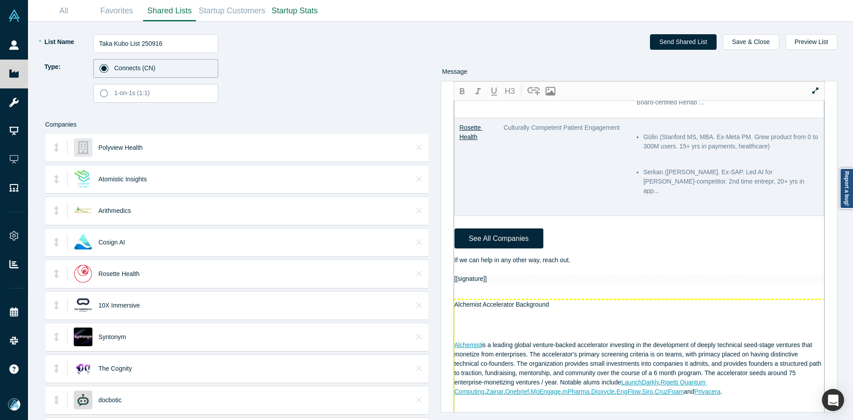
scroll to position [846, 0]
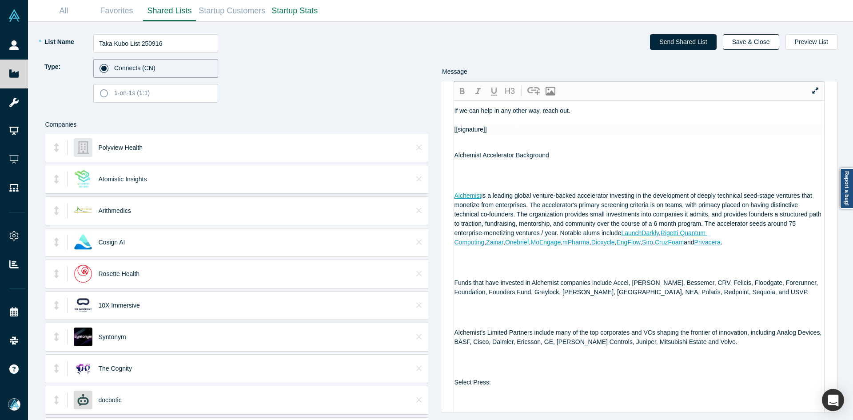
click at [757, 45] on button "Save & Close" at bounding box center [751, 42] width 56 height 16
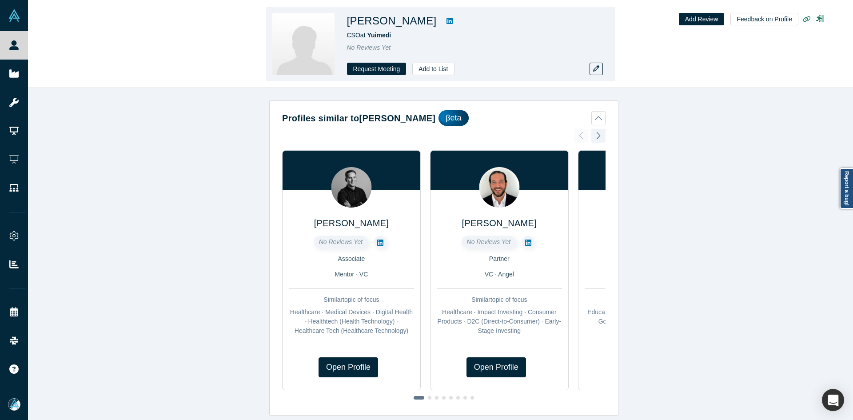
click at [447, 22] on icon at bounding box center [450, 21] width 6 height 6
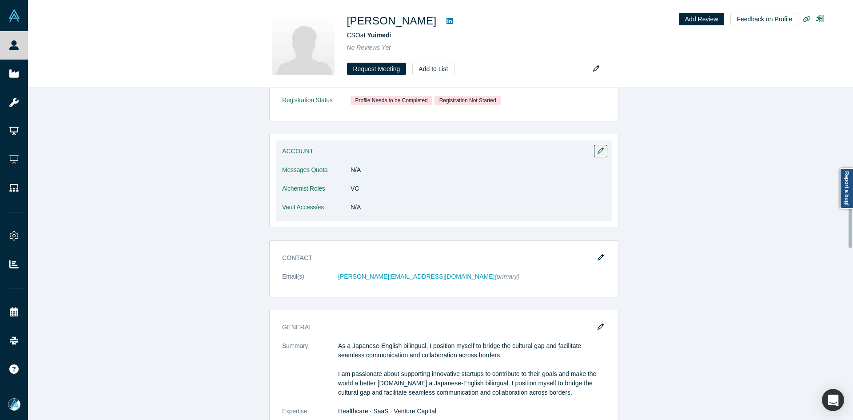
scroll to position [578, 0]
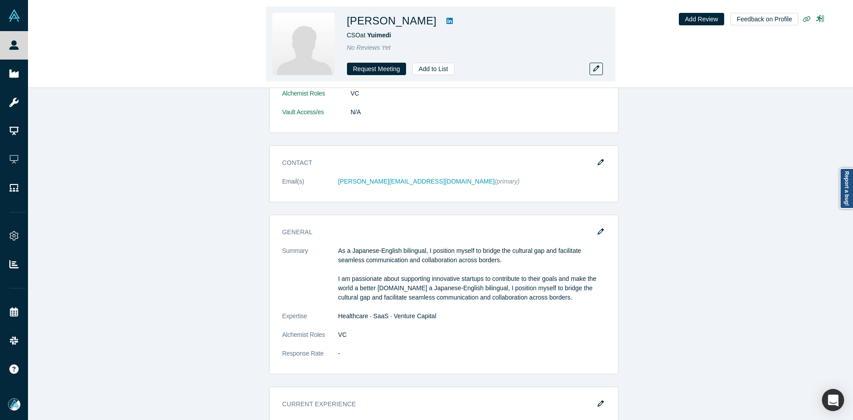
click at [447, 18] on icon at bounding box center [450, 21] width 6 height 6
click at [377, 34] on span "Yuimedi" at bounding box center [379, 35] width 24 height 7
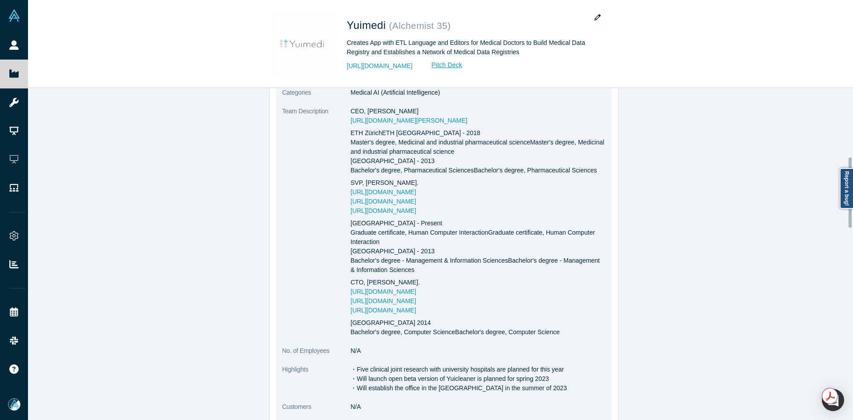
scroll to position [578, 0]
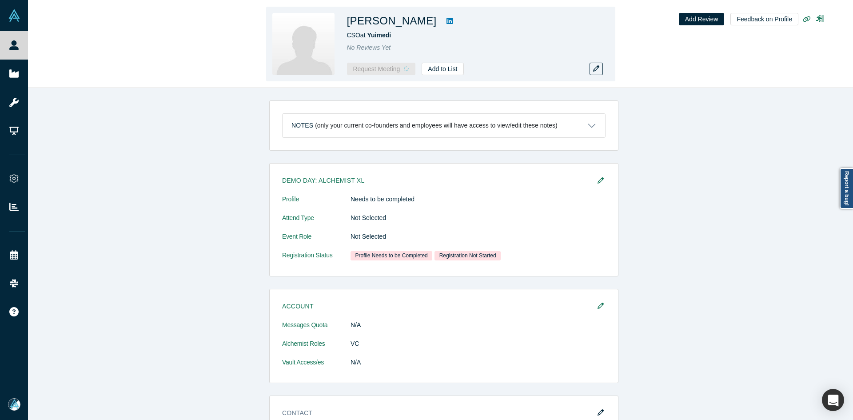
click at [385, 37] on span "Yuimedi" at bounding box center [379, 35] width 24 height 7
